Goal: Browse casually

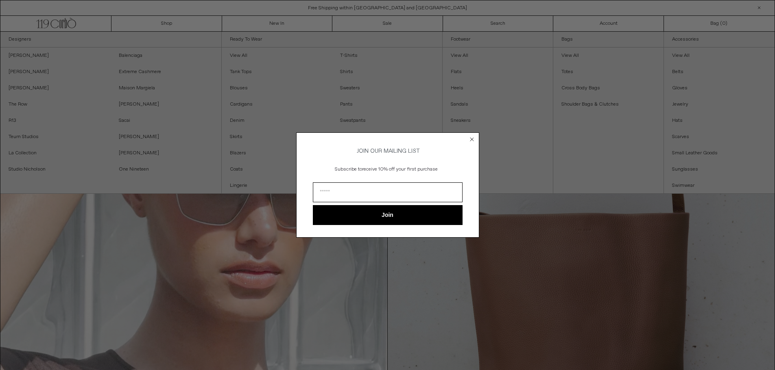
click at [473, 138] on circle "Close dialog" at bounding box center [472, 140] width 8 height 8
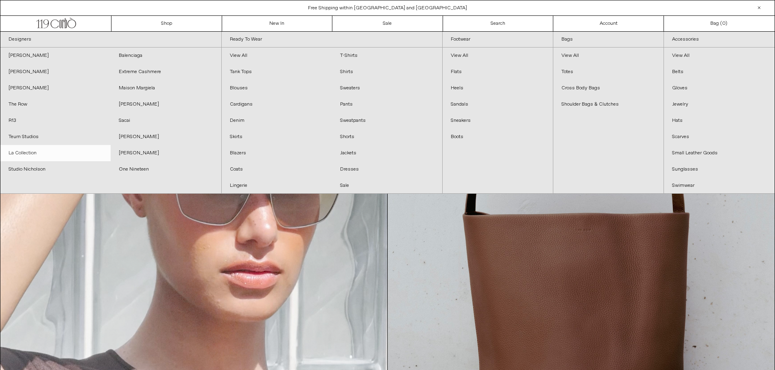
click at [23, 154] on link "La Collection" at bounding box center [55, 153] width 110 height 16
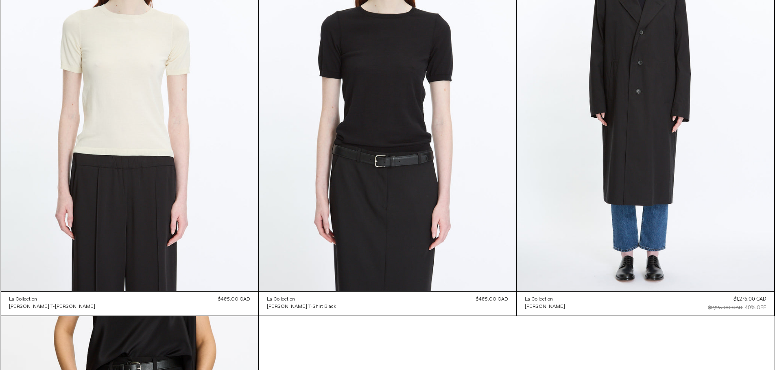
scroll to position [144, 0]
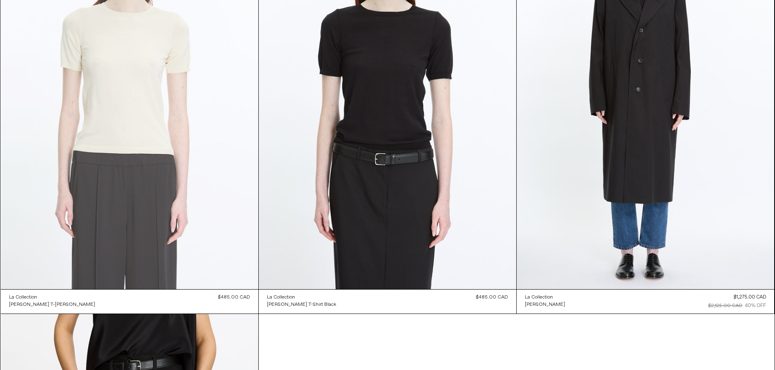
click at [157, 125] on at bounding box center [129, 96] width 257 height 386
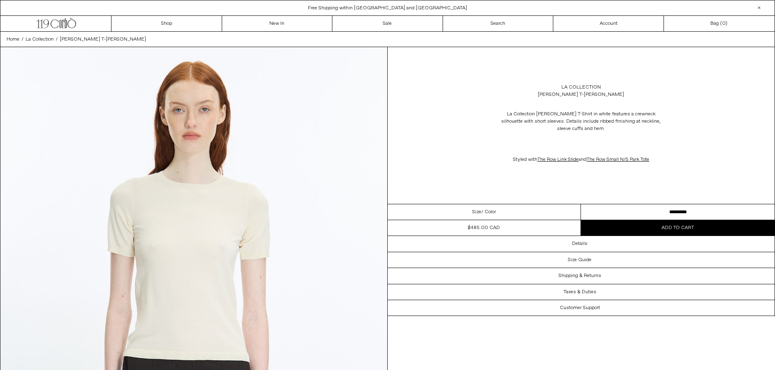
click at [640, 213] on select "**********" at bounding box center [678, 213] width 194 height 16
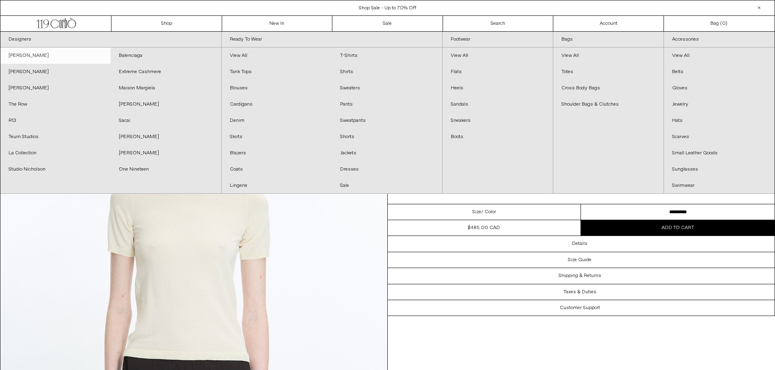
click at [41, 59] on link "[PERSON_NAME]" at bounding box center [55, 56] width 110 height 16
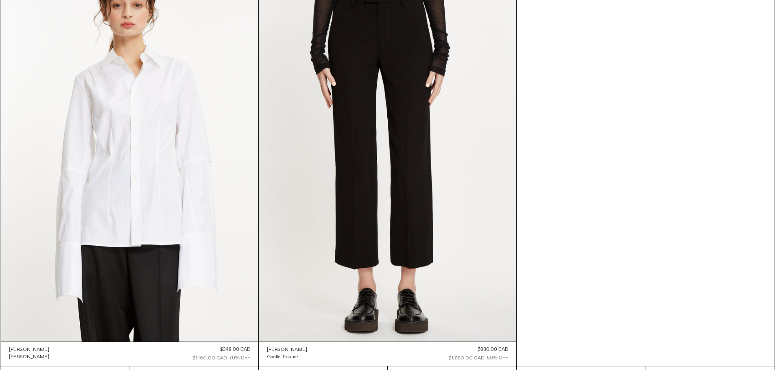
scroll to position [916, 0]
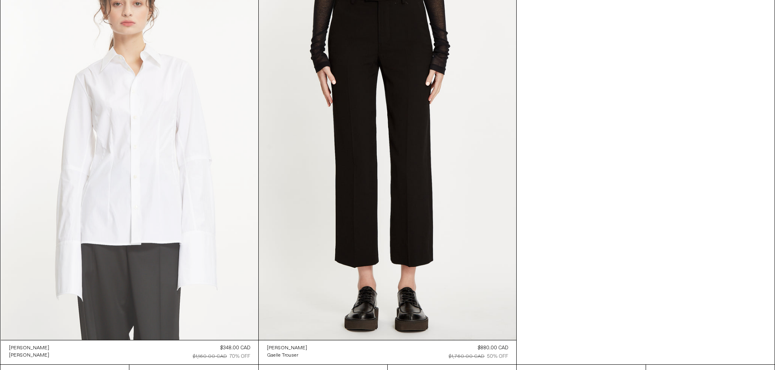
click at [180, 178] on at bounding box center [129, 147] width 257 height 386
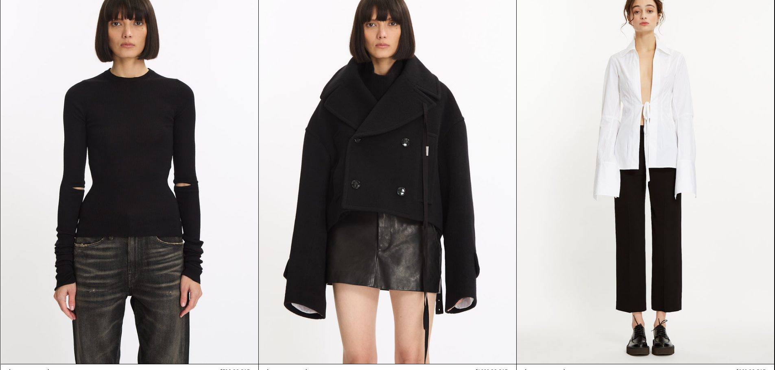
scroll to position [395, 0]
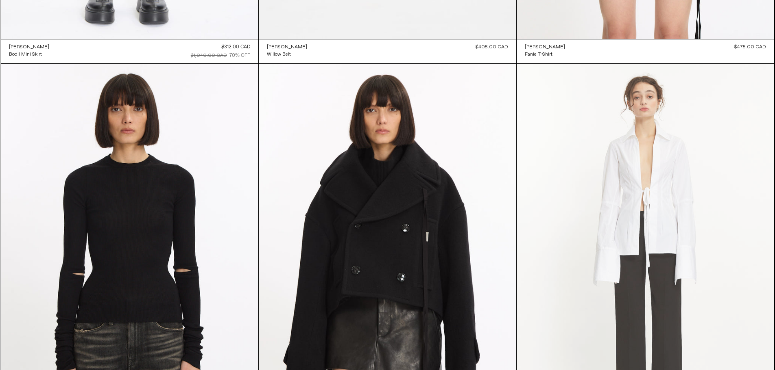
click at [657, 168] on at bounding box center [644, 257] width 257 height 386
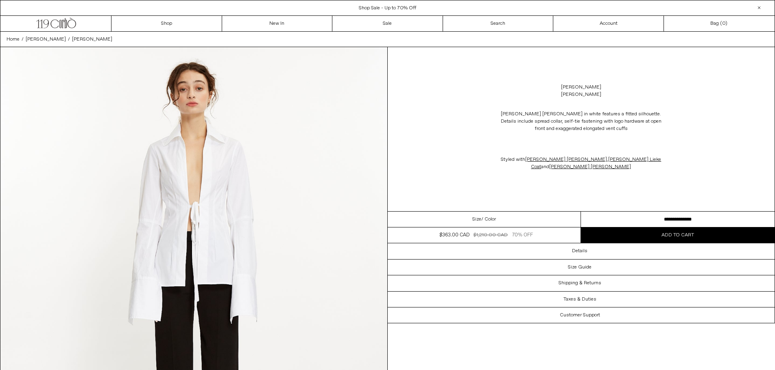
click at [677, 223] on select "**********" at bounding box center [678, 220] width 194 height 16
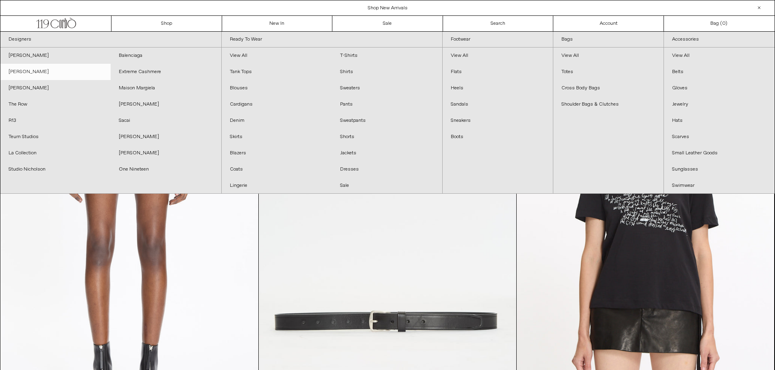
click at [32, 71] on link "[PERSON_NAME]" at bounding box center [55, 72] width 110 height 16
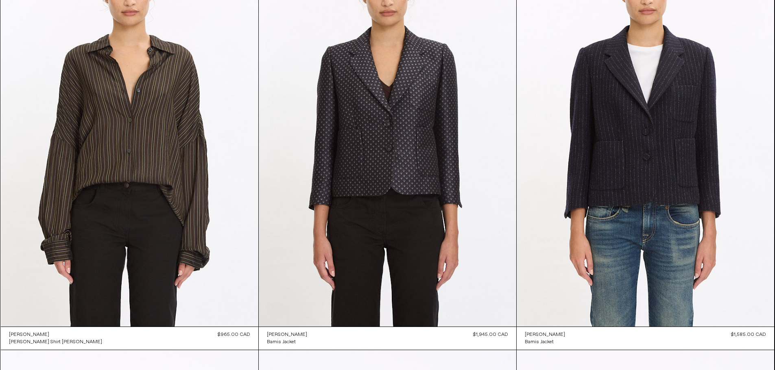
scroll to position [533, 0]
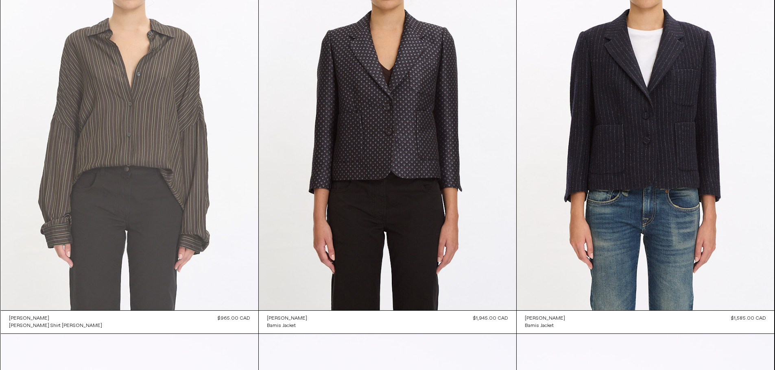
click at [153, 93] on at bounding box center [129, 117] width 257 height 386
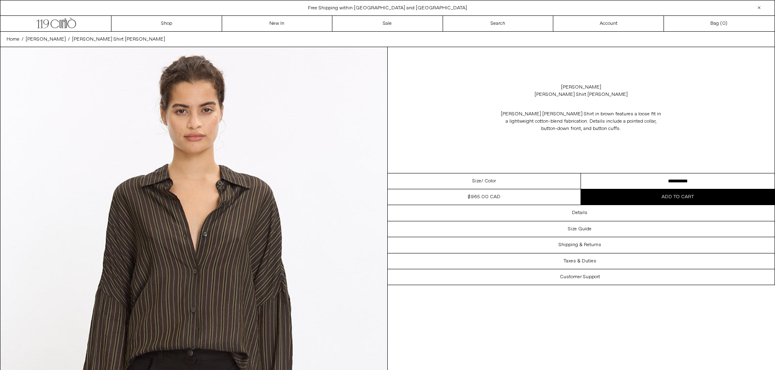
click at [628, 178] on select "**********" at bounding box center [678, 182] width 194 height 16
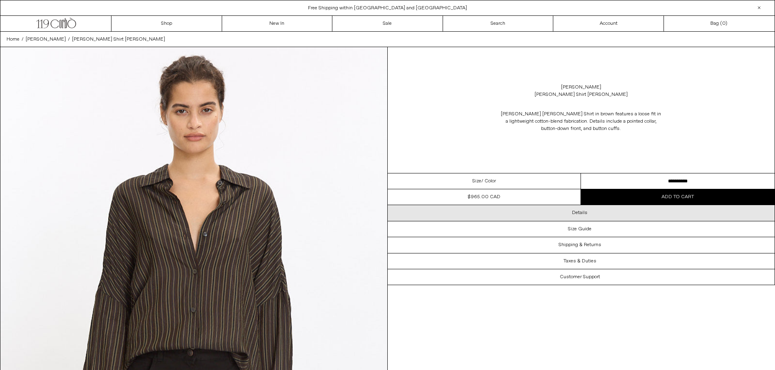
click at [580, 211] on h3 "Details" at bounding box center [579, 213] width 15 height 6
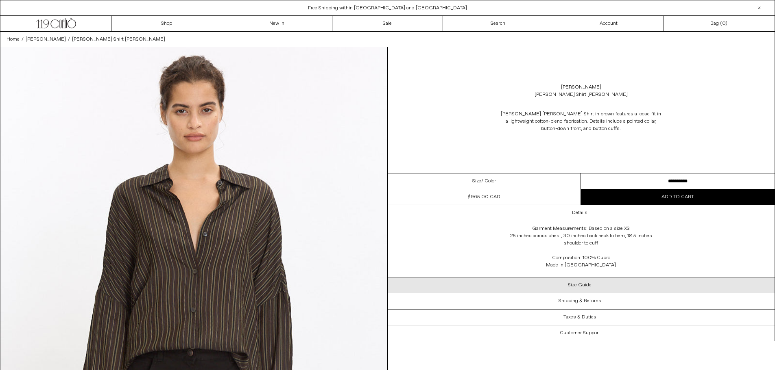
click at [586, 283] on h3 "Size Guide" at bounding box center [580, 286] width 24 height 6
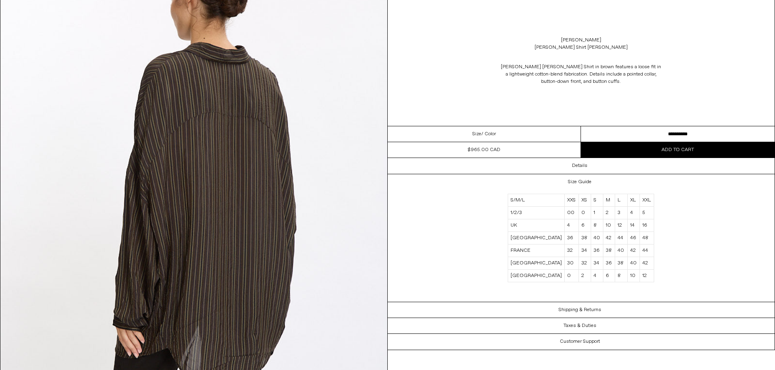
scroll to position [2533, 0]
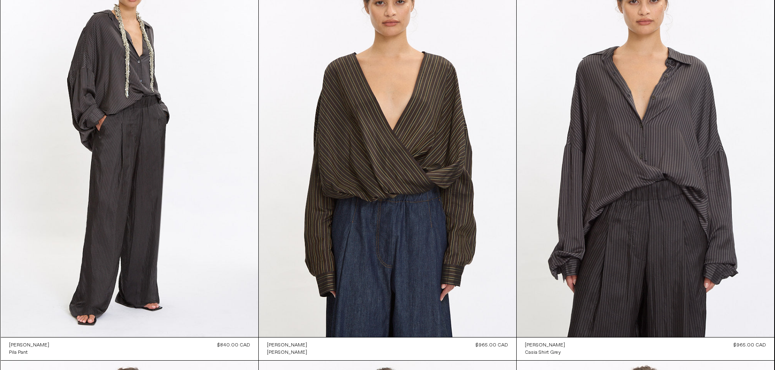
scroll to position [85, 0]
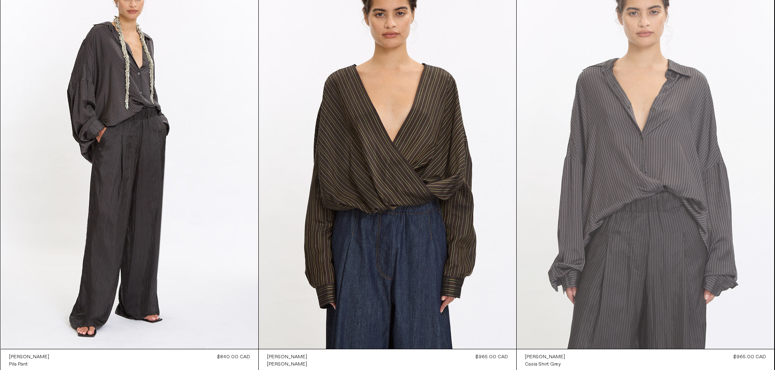
click at [679, 118] on at bounding box center [644, 156] width 257 height 386
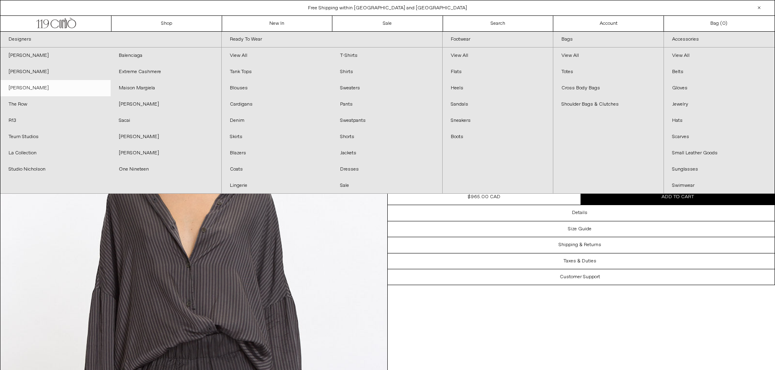
click at [20, 89] on link "[PERSON_NAME]" at bounding box center [55, 88] width 110 height 16
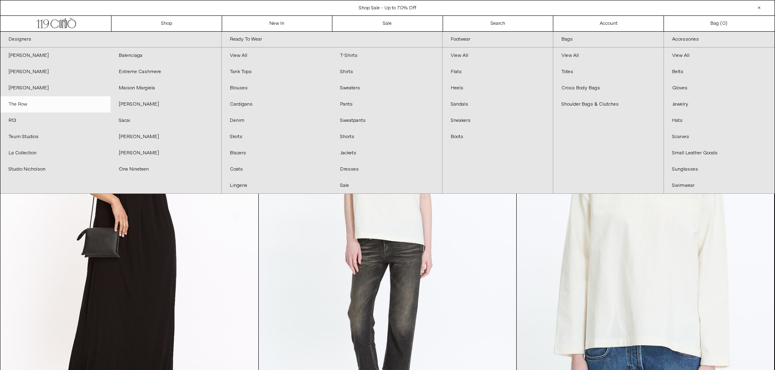
click at [20, 108] on link "The Row" at bounding box center [55, 104] width 110 height 16
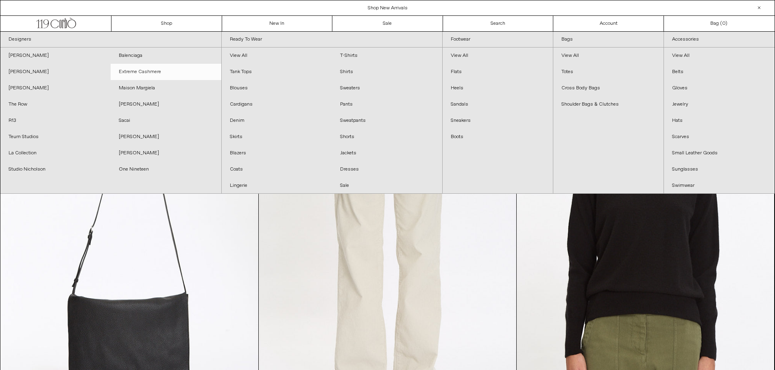
click at [154, 69] on link "Extreme Cashmere" at bounding box center [166, 72] width 110 height 16
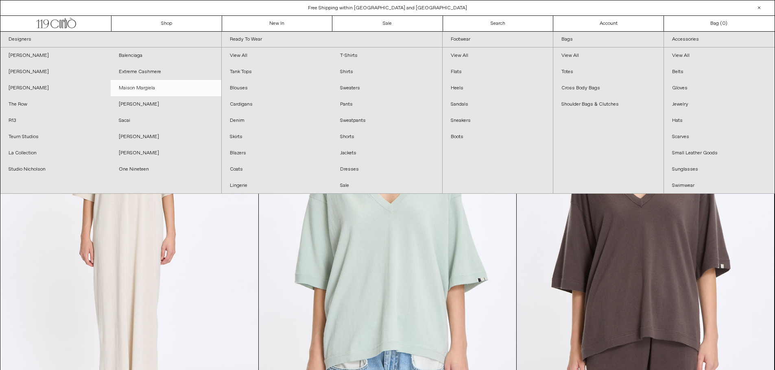
click at [140, 87] on link "Maison Margiela" at bounding box center [166, 88] width 110 height 16
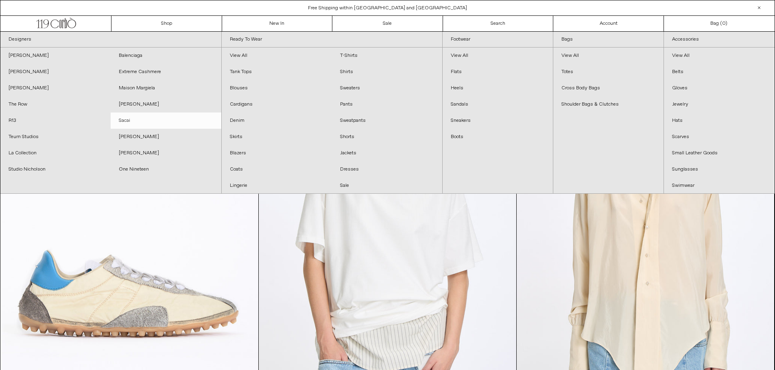
click at [124, 122] on link "Sacai" at bounding box center [166, 121] width 110 height 16
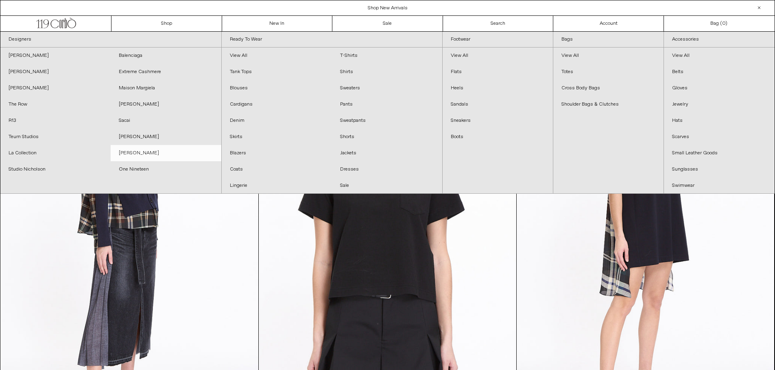
click at [156, 152] on link "[PERSON_NAME]" at bounding box center [166, 153] width 110 height 16
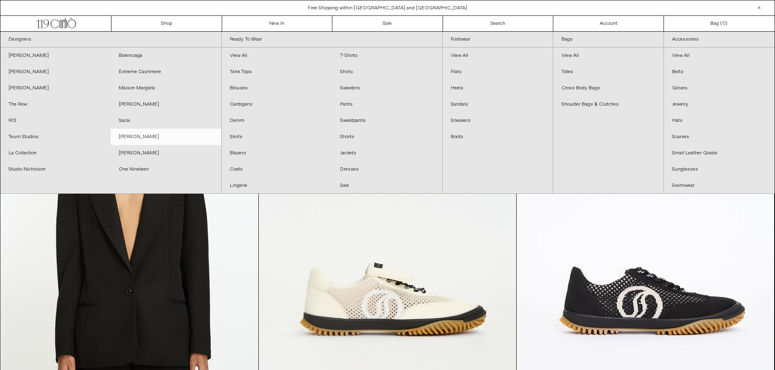
click at [150, 134] on link "[PERSON_NAME]" at bounding box center [166, 137] width 110 height 16
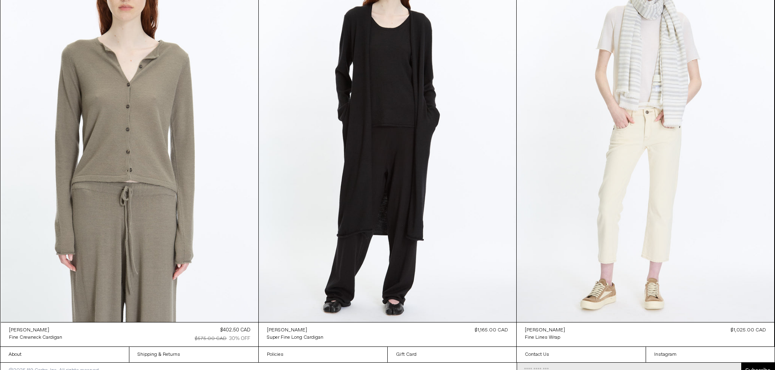
scroll to position [4231, 0]
